Goal: Information Seeking & Learning: Learn about a topic

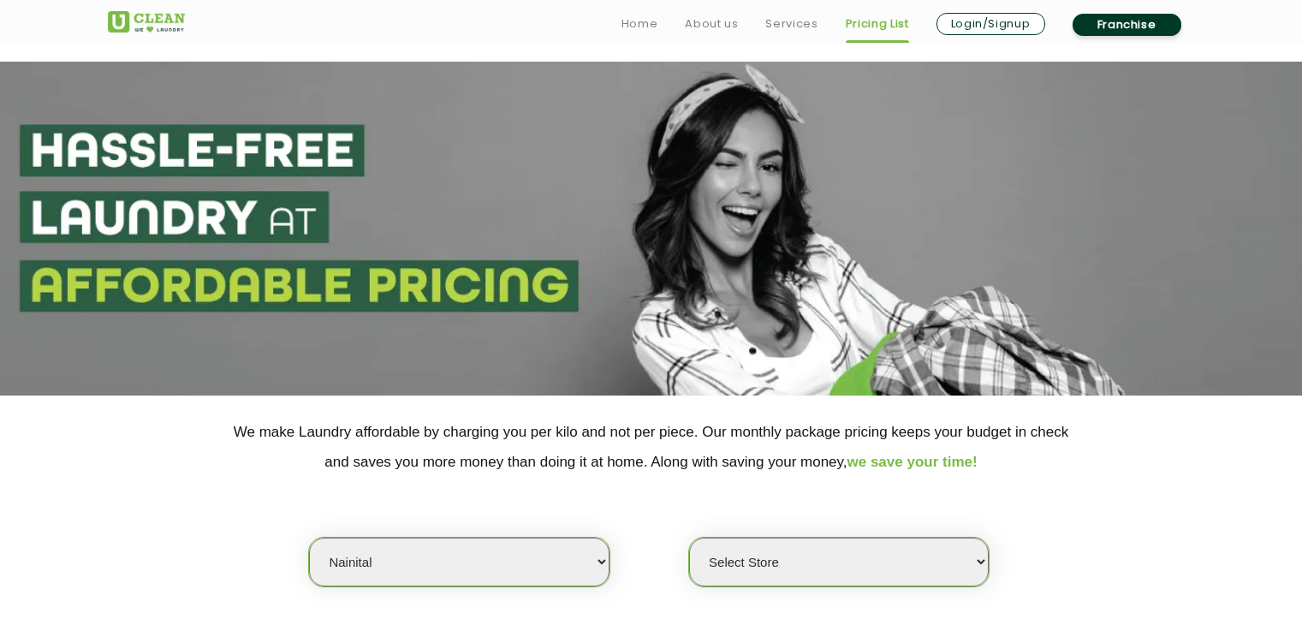
select select "77"
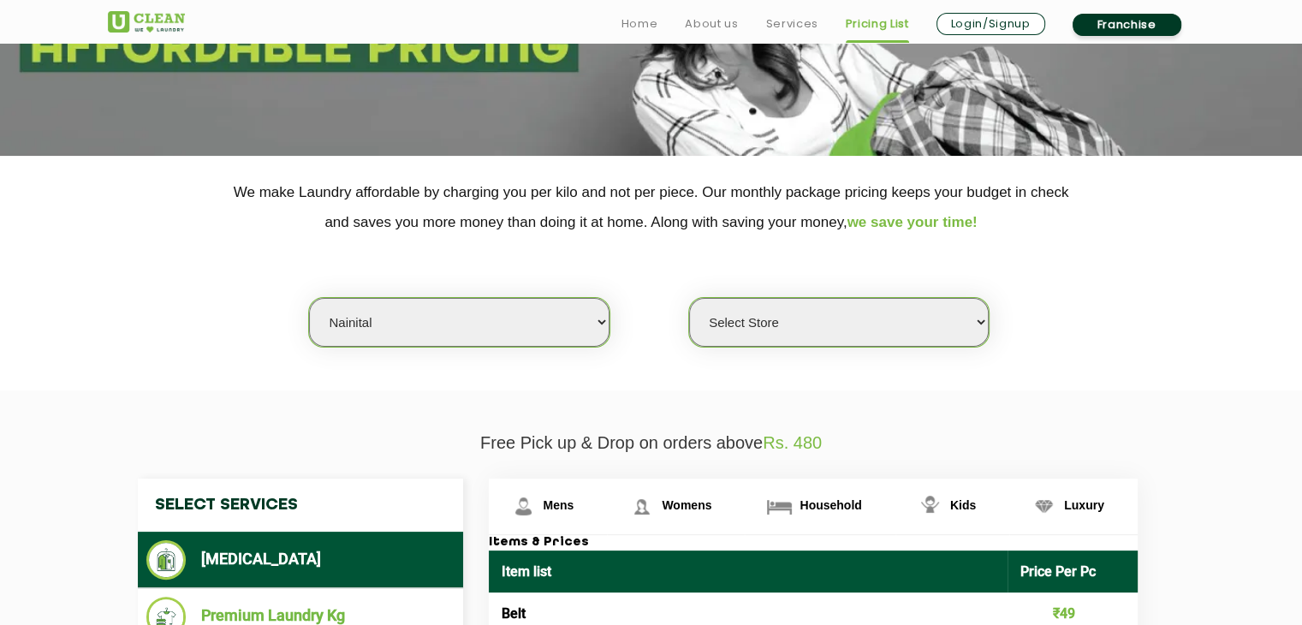
click at [742, 331] on select "Select Store UClean Nainital" at bounding box center [839, 322] width 300 height 49
select select "238"
click at [689, 298] on select "Select Store UClean Nainital" at bounding box center [839, 322] width 300 height 49
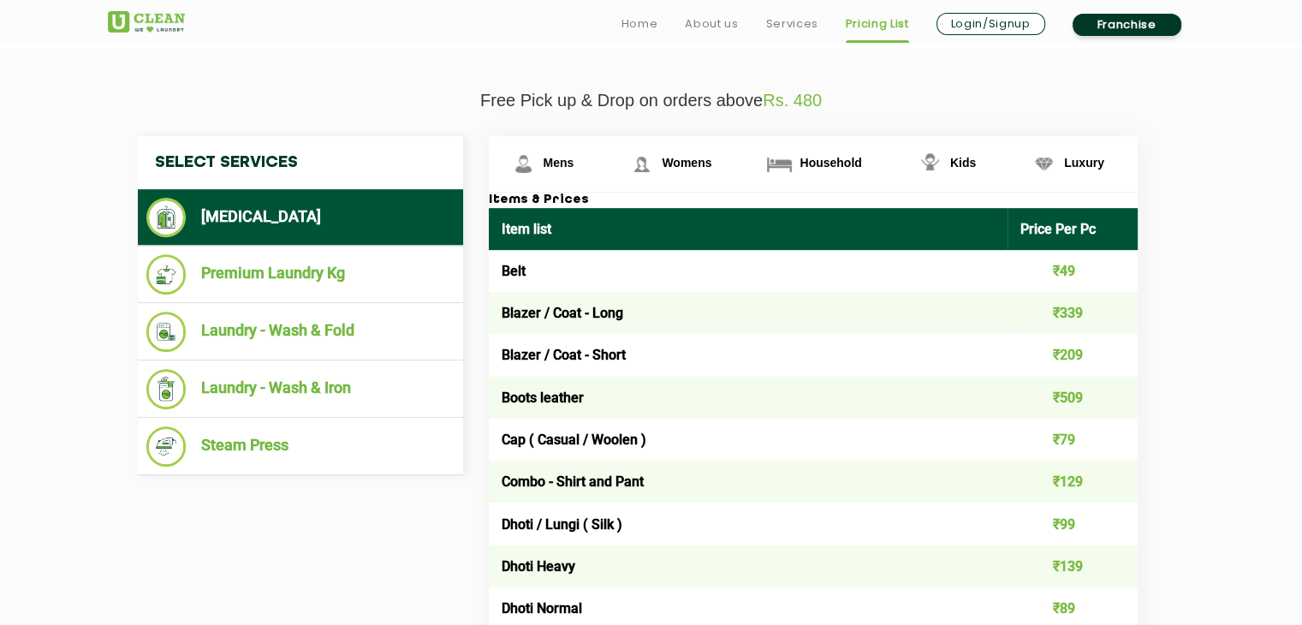
scroll to position [616, 0]
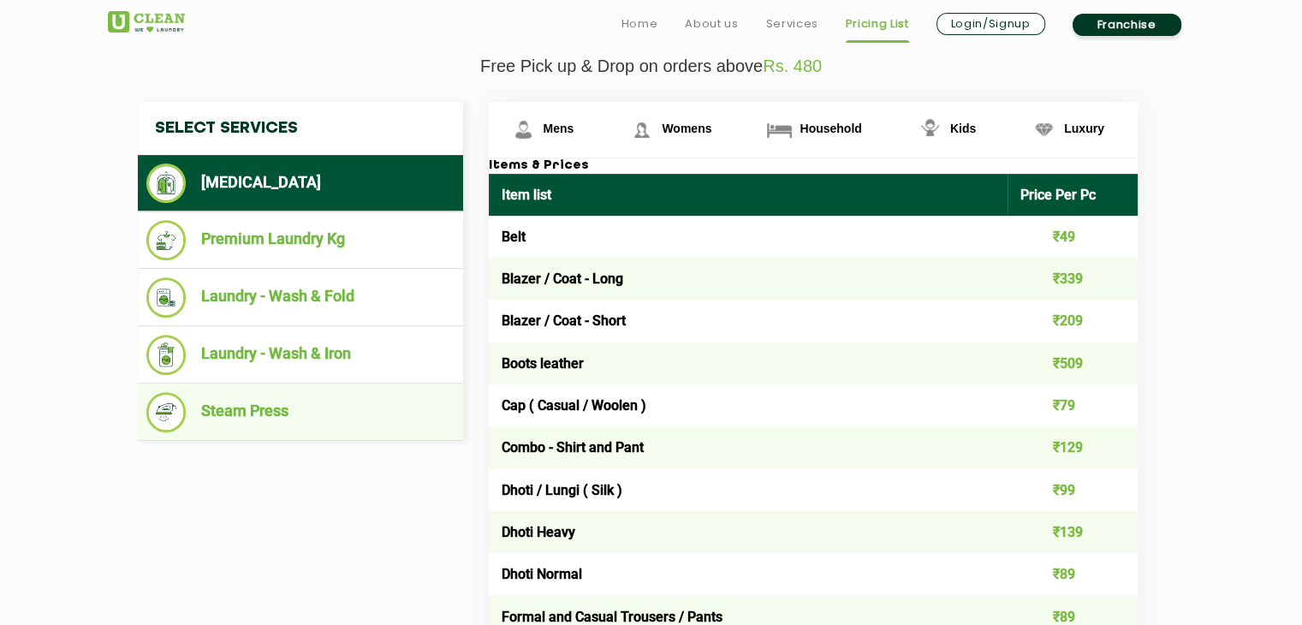
click at [226, 414] on li "Steam Press" at bounding box center [300, 412] width 308 height 40
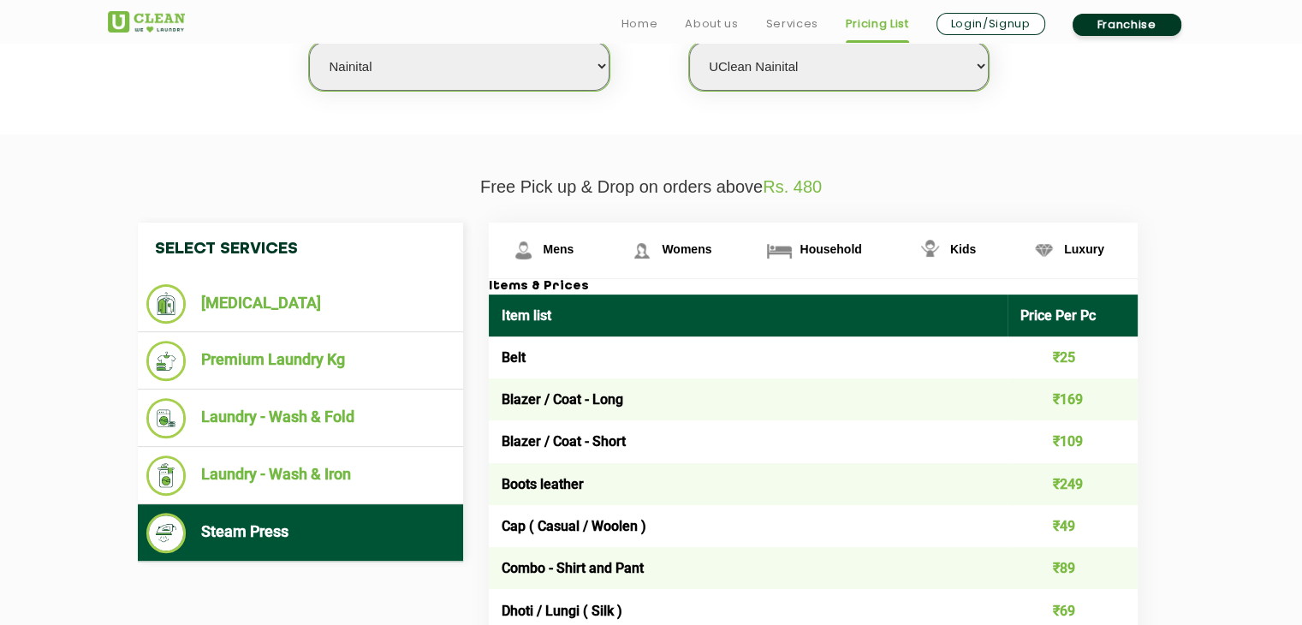
scroll to position [548, 0]
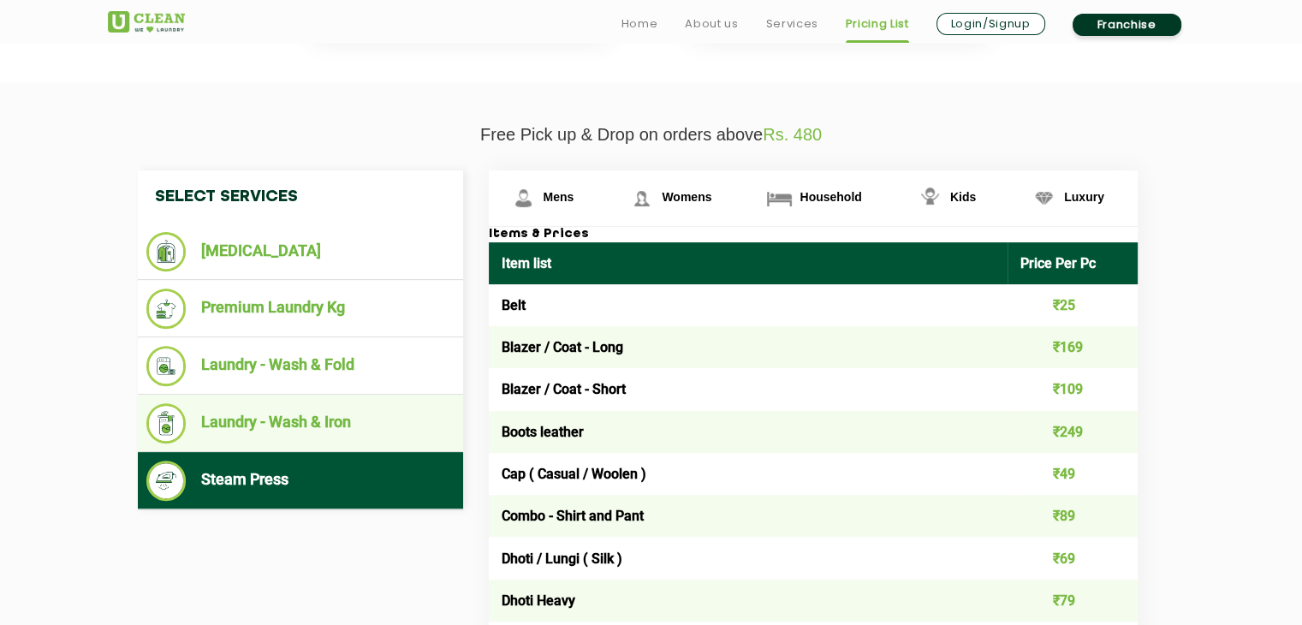
click at [335, 421] on li "Laundry - Wash & Iron" at bounding box center [300, 423] width 308 height 40
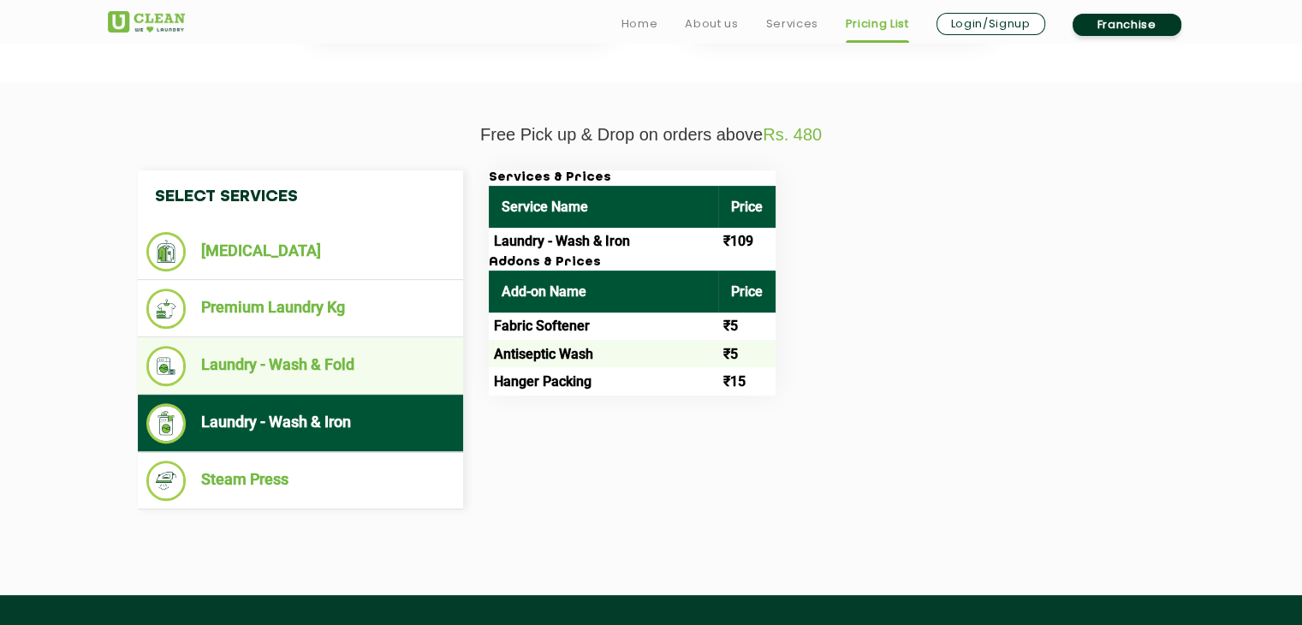
click at [301, 357] on li "Laundry - Wash & Fold" at bounding box center [300, 366] width 308 height 40
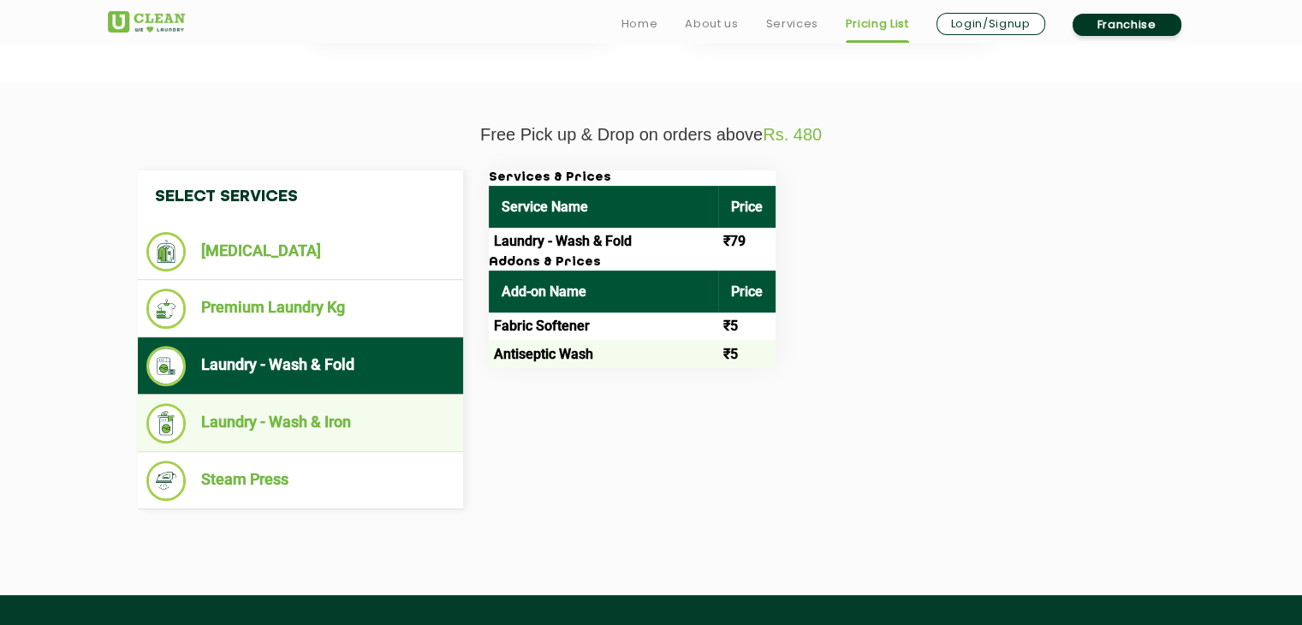
click at [310, 410] on li "Laundry - Wash & Iron" at bounding box center [300, 423] width 308 height 40
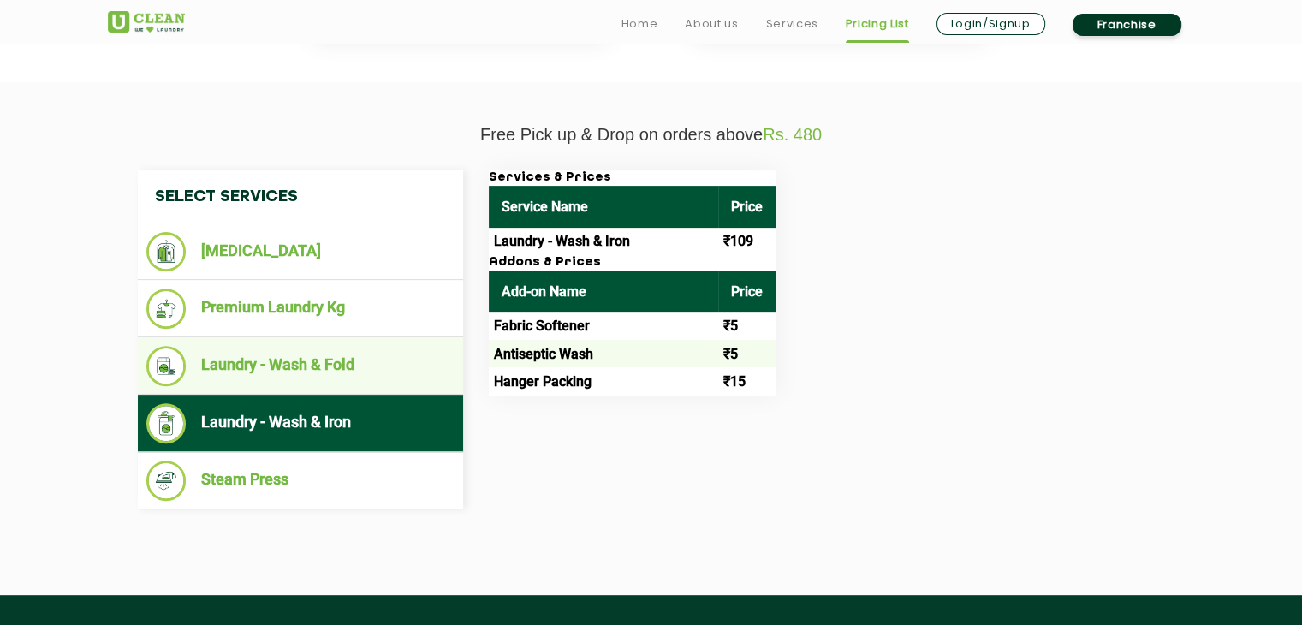
click at [287, 358] on li "Laundry - Wash & Fold" at bounding box center [300, 366] width 308 height 40
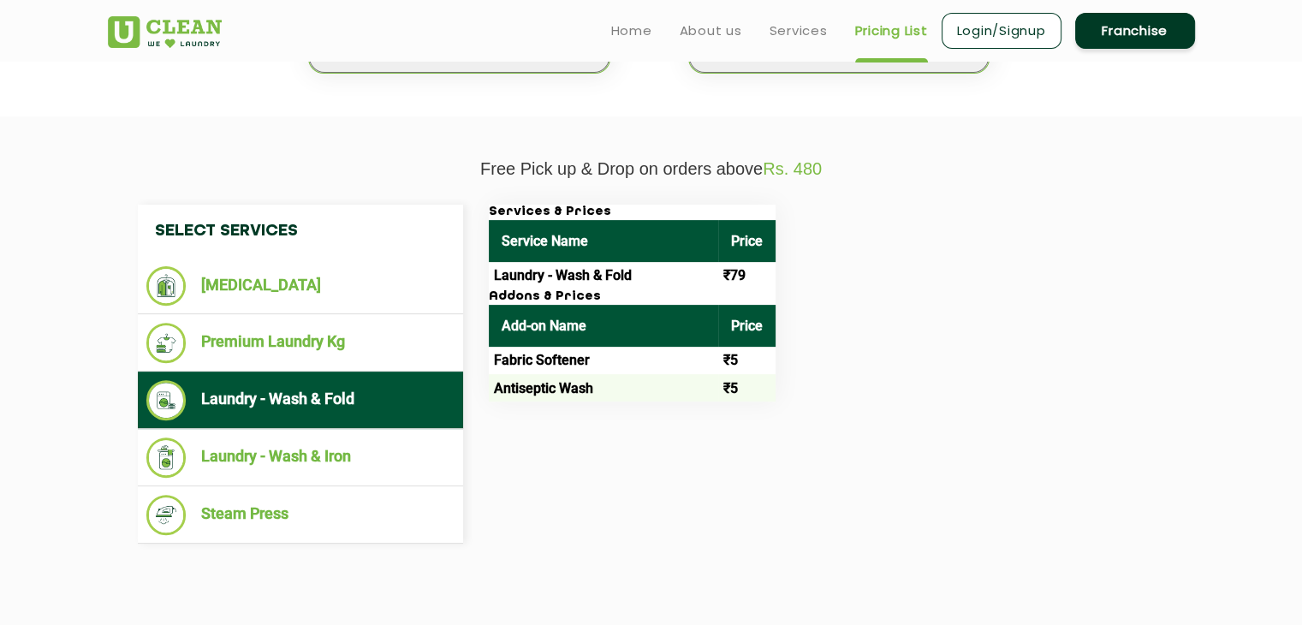
scroll to position [411, 0]
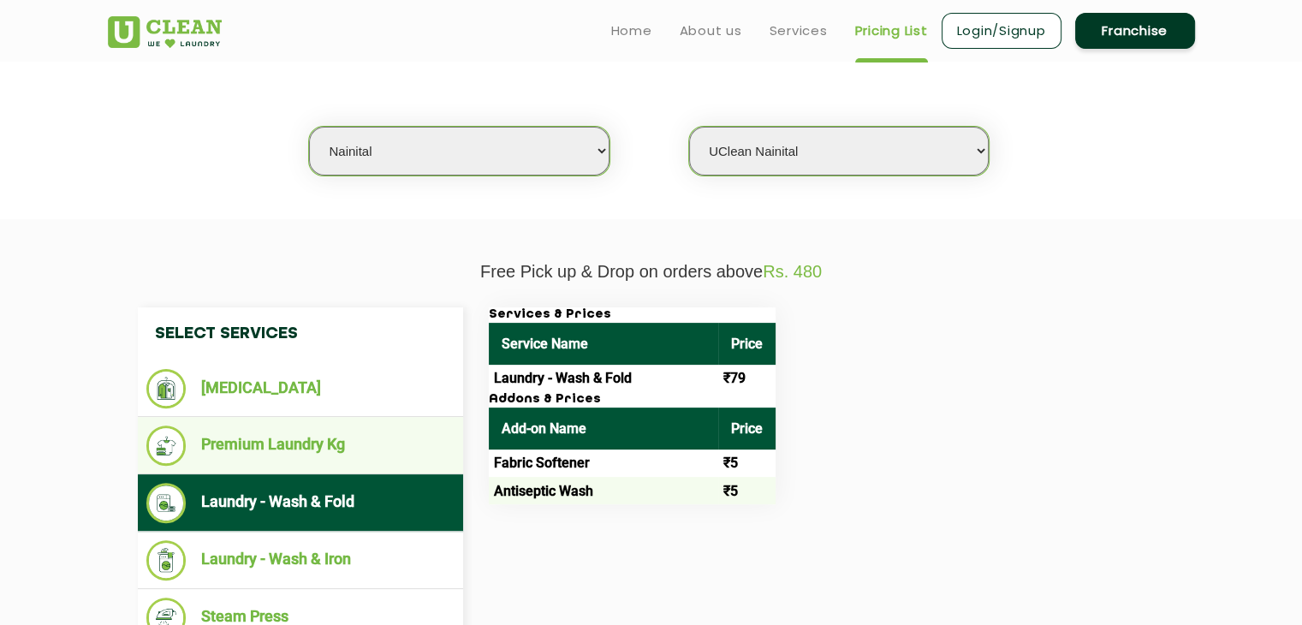
click at [304, 433] on li "Premium Laundry Kg" at bounding box center [300, 445] width 308 height 40
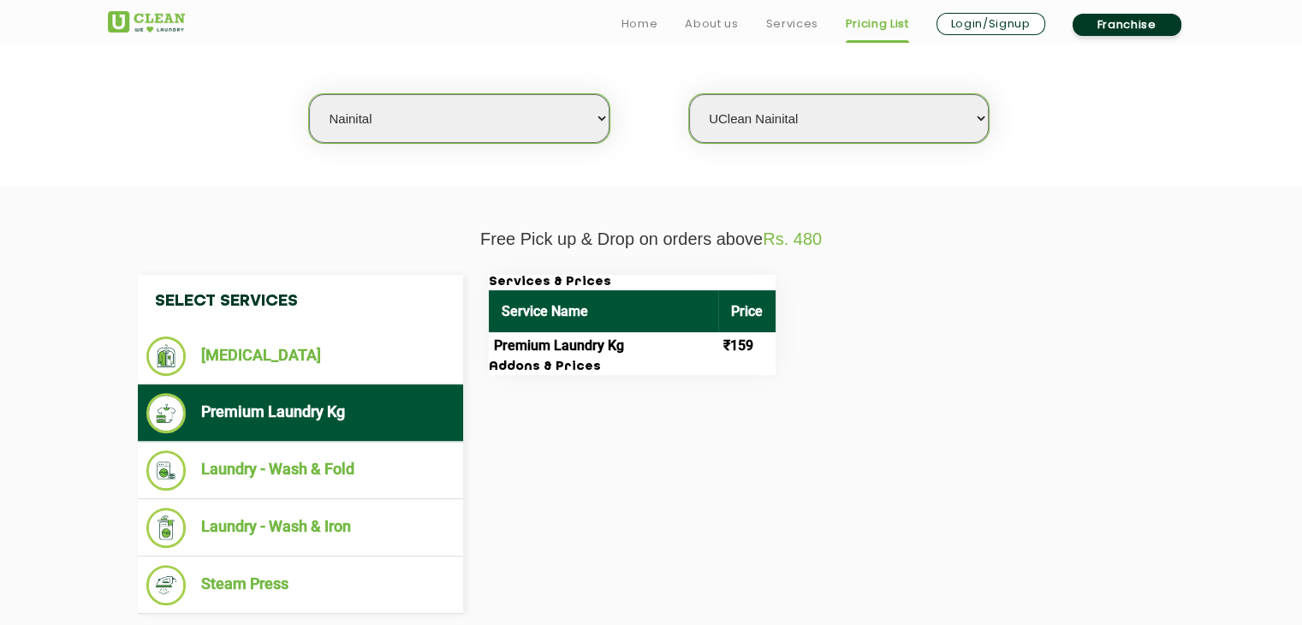
scroll to position [445, 0]
